Goal: Task Accomplishment & Management: Use online tool/utility

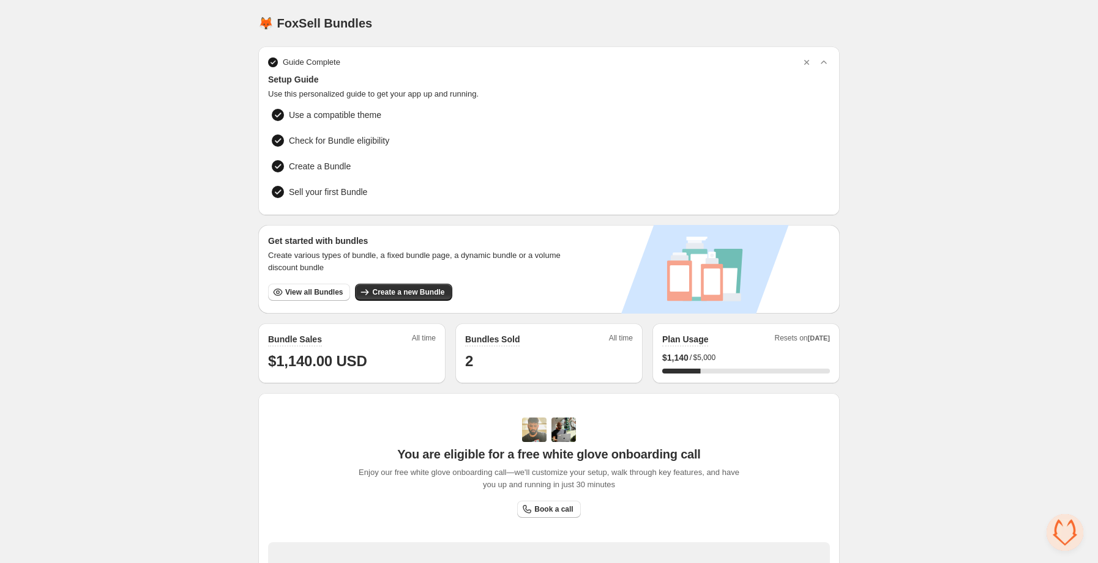
scroll to position [208, 0]
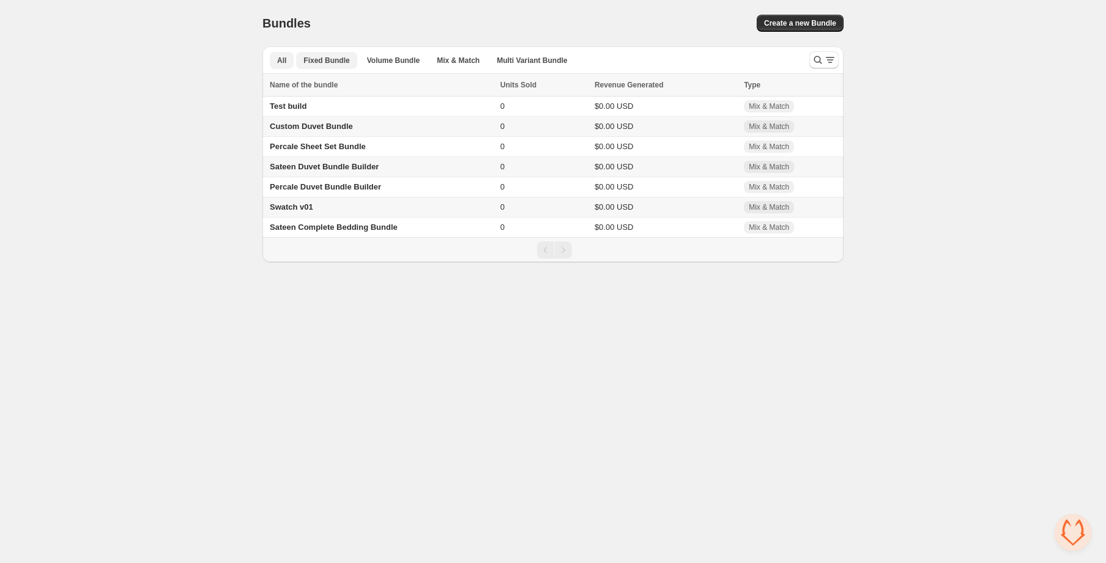
click at [333, 59] on span "Fixed Bundle" at bounding box center [326, 61] width 46 height 10
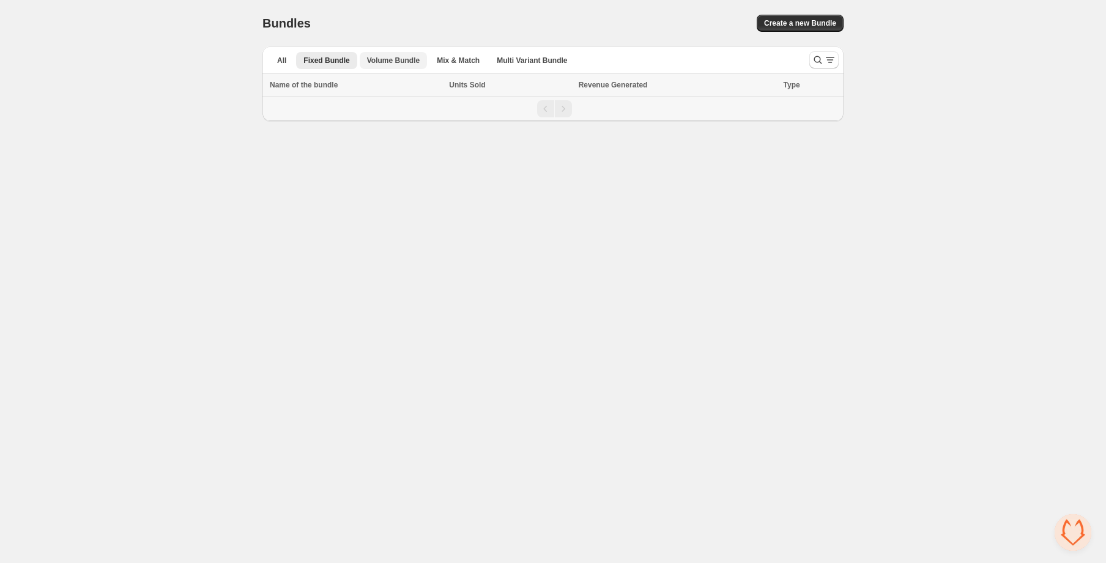
click at [382, 56] on span "Volume Bundle" at bounding box center [393, 61] width 53 height 10
click at [447, 54] on button "Mix & Match" at bounding box center [458, 60] width 58 height 17
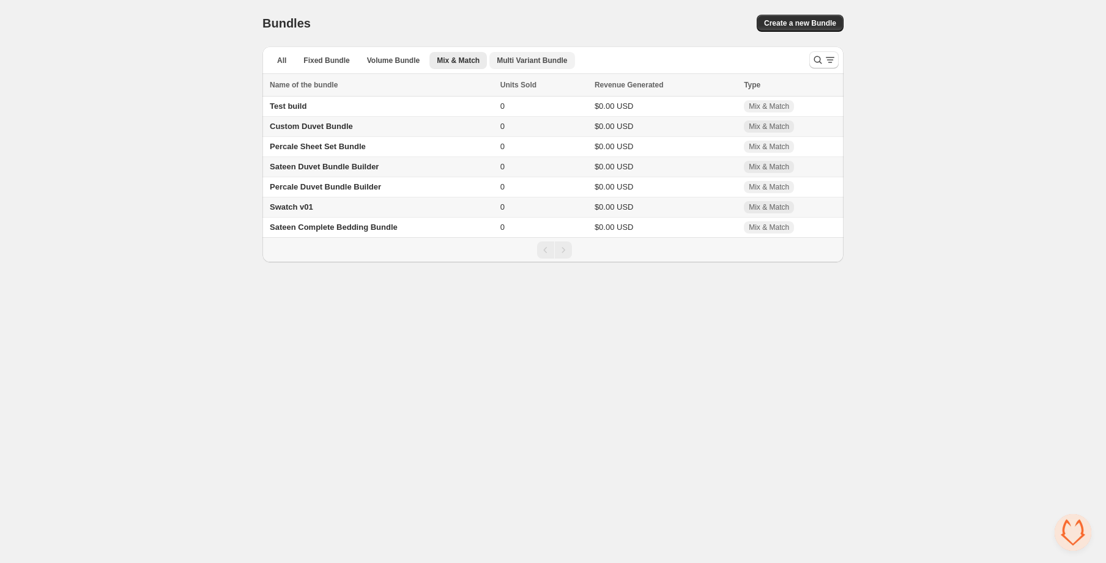
click at [543, 56] on span "Multi Variant Bundle" at bounding box center [532, 61] width 70 height 10
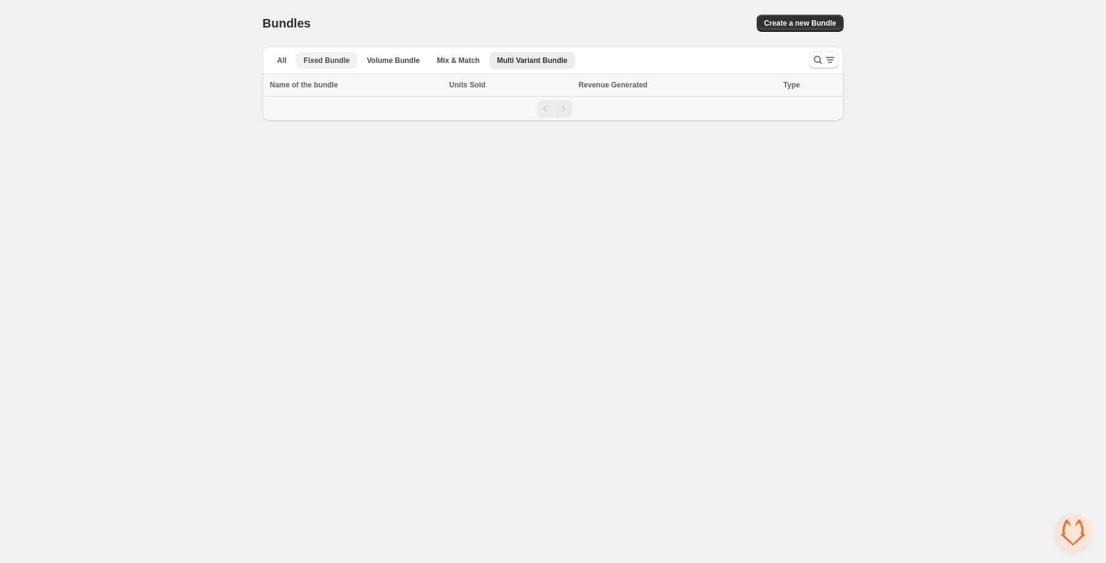
click at [321, 63] on span "Fixed Bundle" at bounding box center [326, 61] width 46 height 10
click at [274, 64] on button "All" at bounding box center [282, 60] width 24 height 17
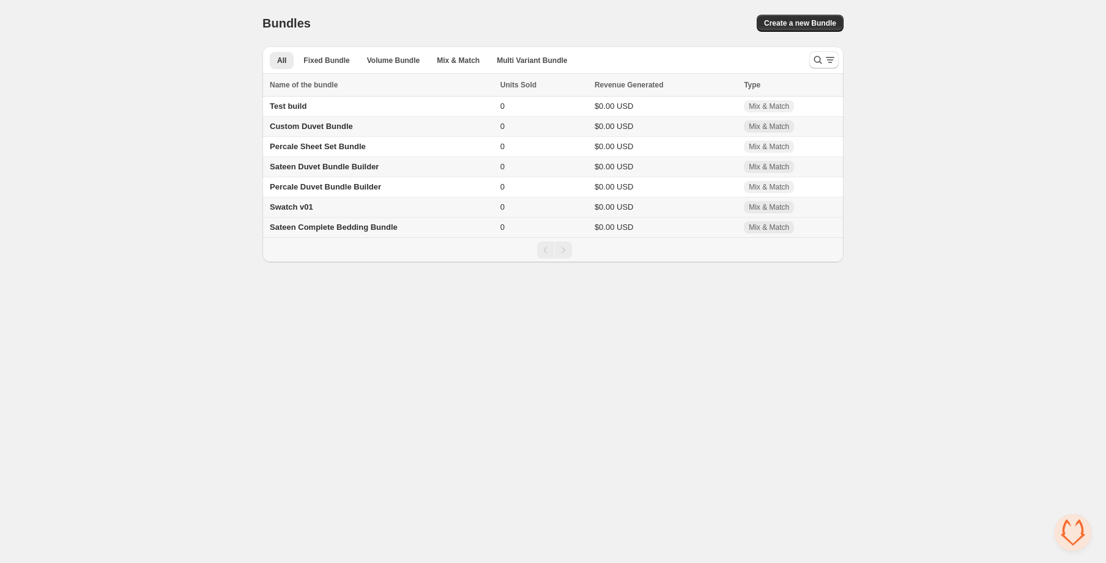
click at [334, 228] on span "Sateen Complete Bedding Bundle" at bounding box center [334, 227] width 128 height 9
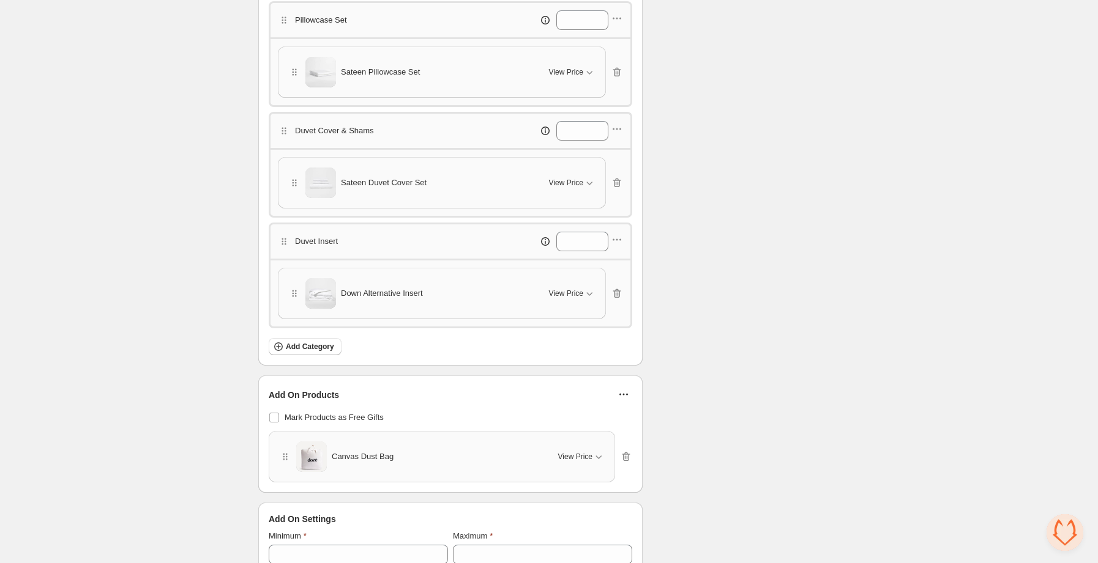
scroll to position [598, 0]
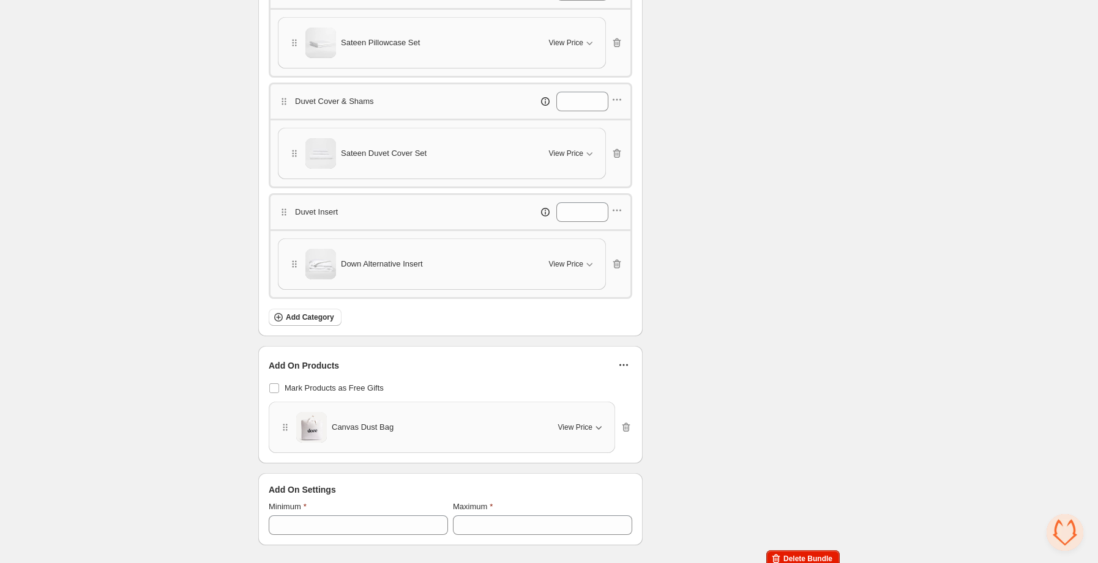
click at [567, 437] on button "View Price" at bounding box center [581, 428] width 61 height 20
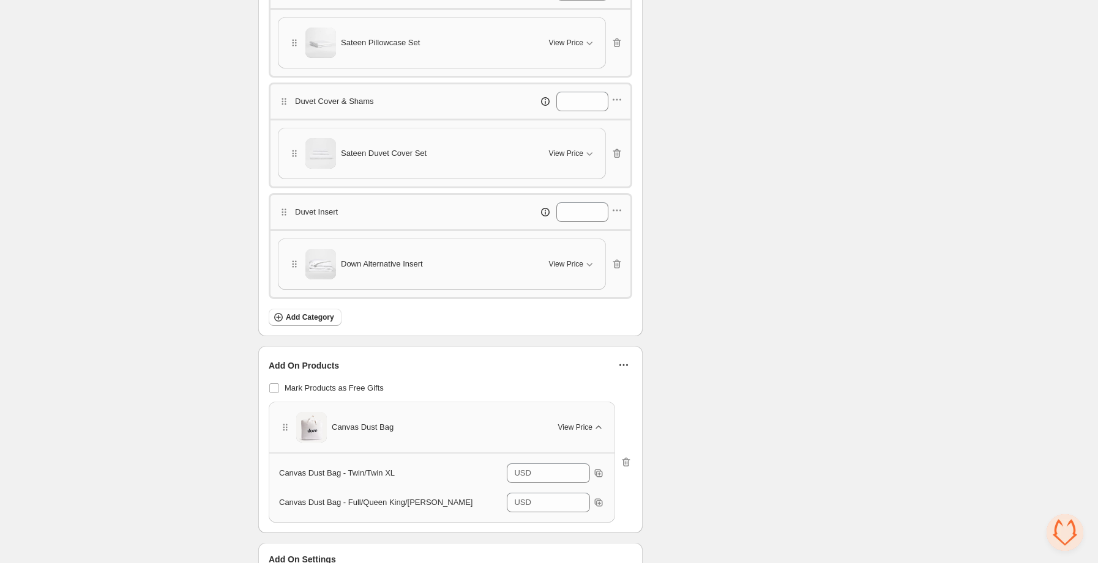
click at [567, 431] on span "View Price" at bounding box center [575, 428] width 34 height 10
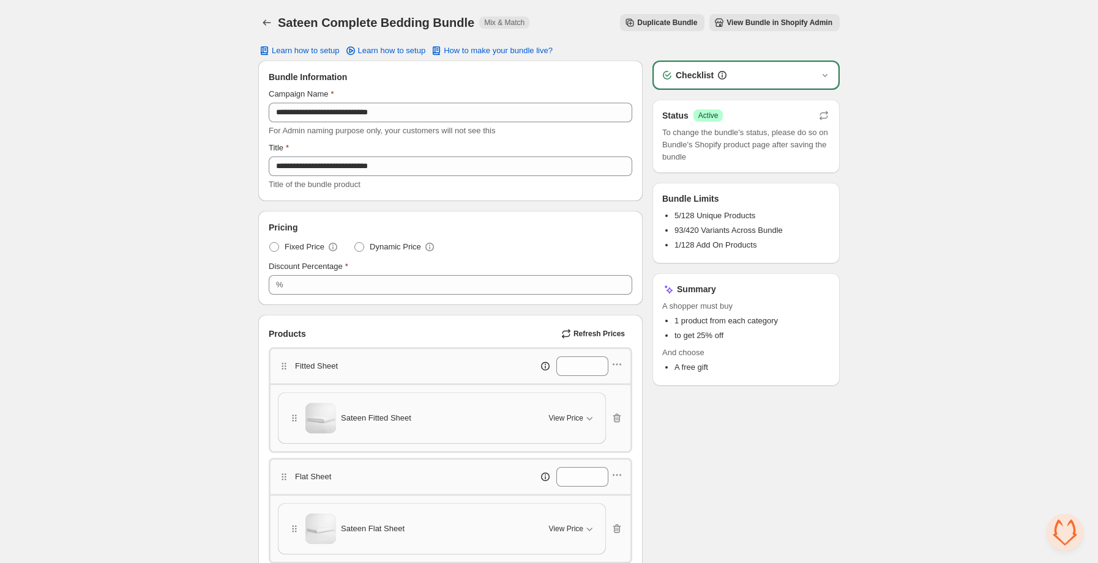
scroll to position [0, 0]
click at [290, 249] on span "Fixed Price" at bounding box center [304, 248] width 40 height 12
click at [393, 246] on span "Dynamic Price" at bounding box center [395, 248] width 51 height 12
